Goal: Find specific page/section: Find specific page/section

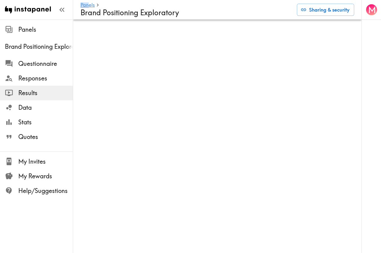
drag, startPoint x: 66, startPoint y: 2, endPoint x: 91, endPoint y: 2, distance: 24.4
click at [91, 20] on div "Instapanel - Panels - Brand Positioning Exploratory Panels Brand Positioning Ex…" at bounding box center [190, 30] width 381 height 20
click at [41, 127] on span "Stats" at bounding box center [45, 122] width 55 height 11
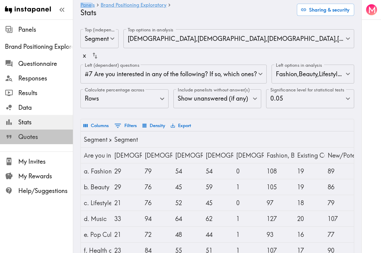
click at [41, 136] on span "Quotes" at bounding box center [45, 137] width 55 height 9
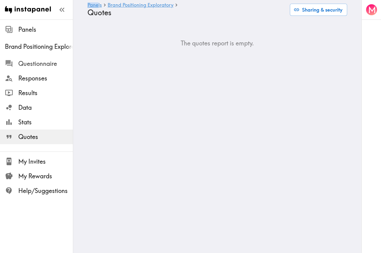
click at [44, 66] on span "Questionnaire" at bounding box center [45, 63] width 55 height 9
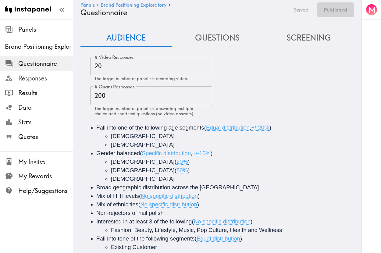
click at [45, 75] on span "Responses" at bounding box center [45, 78] width 55 height 9
